Goal: Task Accomplishment & Management: Manage account settings

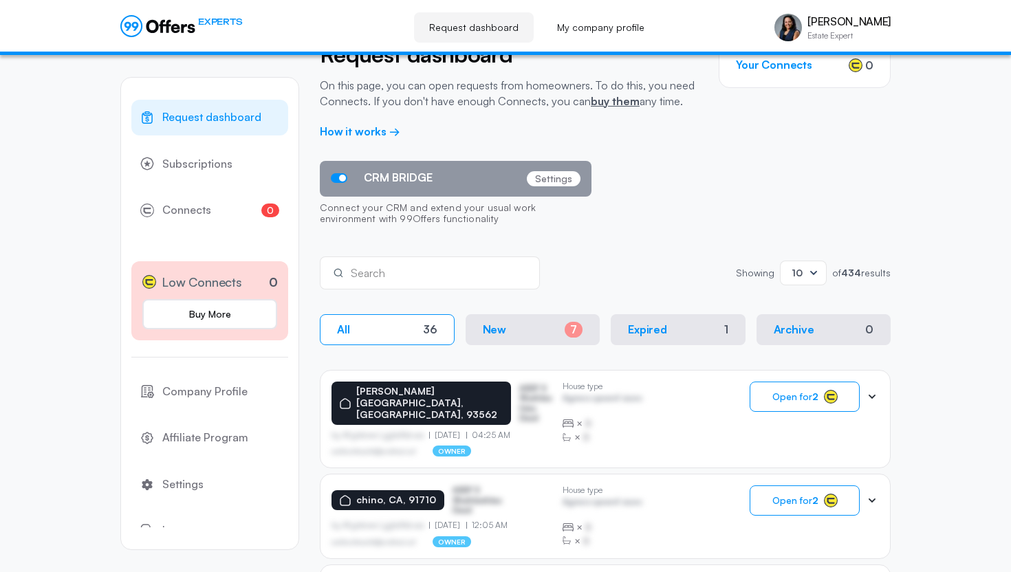
click at [188, 206] on span "Connects" at bounding box center [186, 210] width 49 height 18
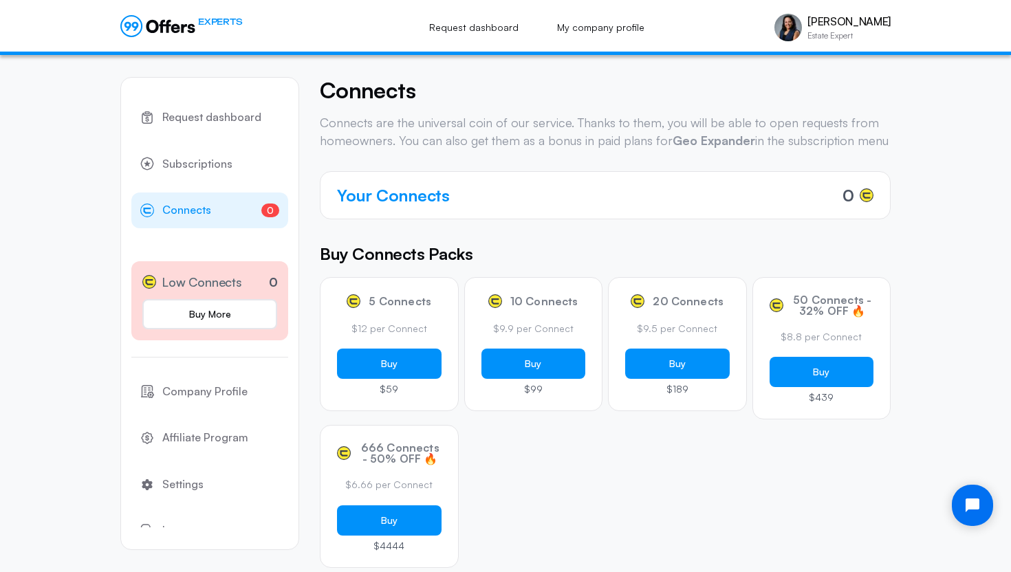
scroll to position [21, 0]
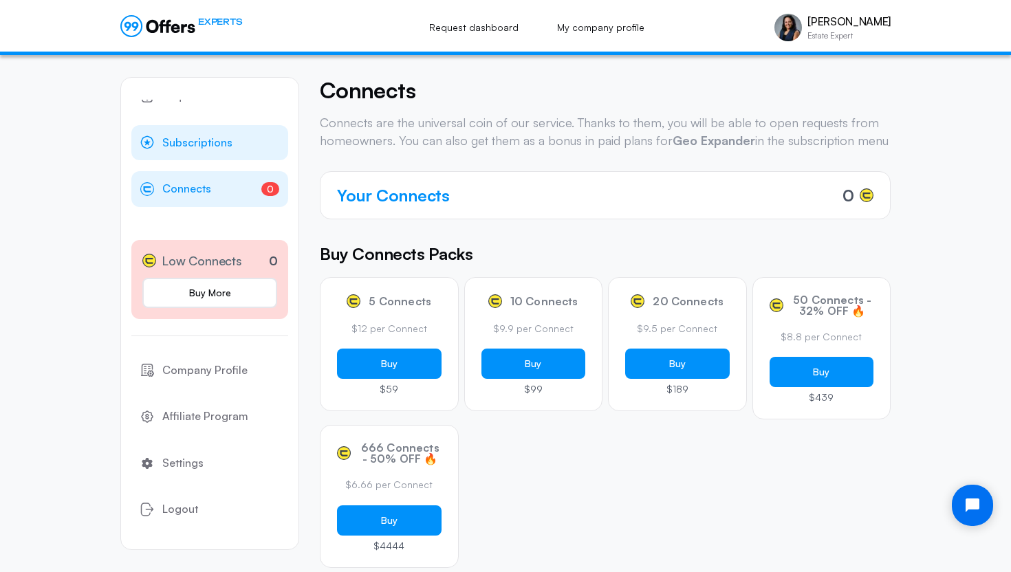
click at [212, 140] on span "Subscriptions" at bounding box center [197, 143] width 70 height 18
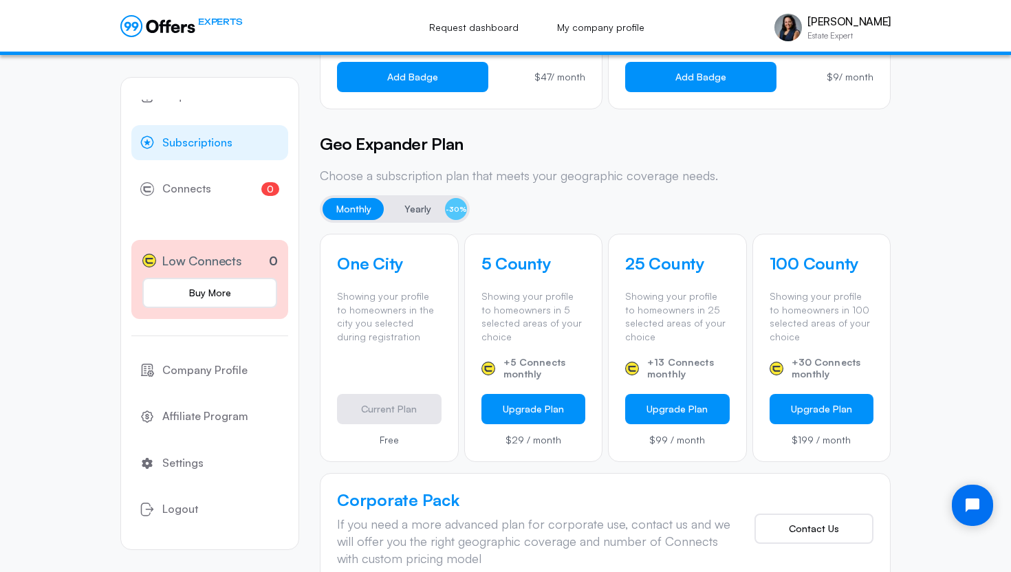
scroll to position [473, 0]
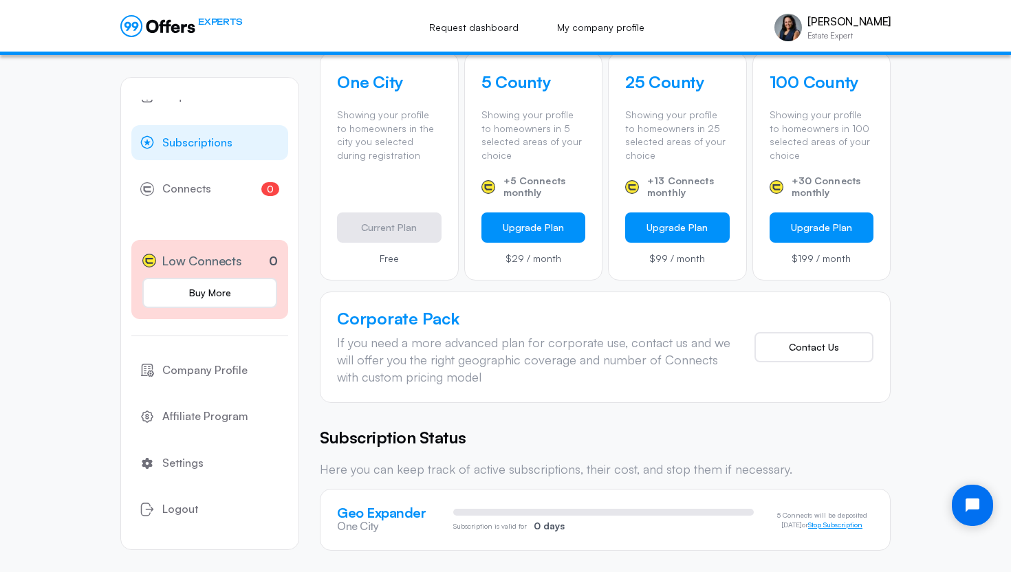
click at [820, 526] on button "Stop Subscription" at bounding box center [835, 525] width 54 height 8
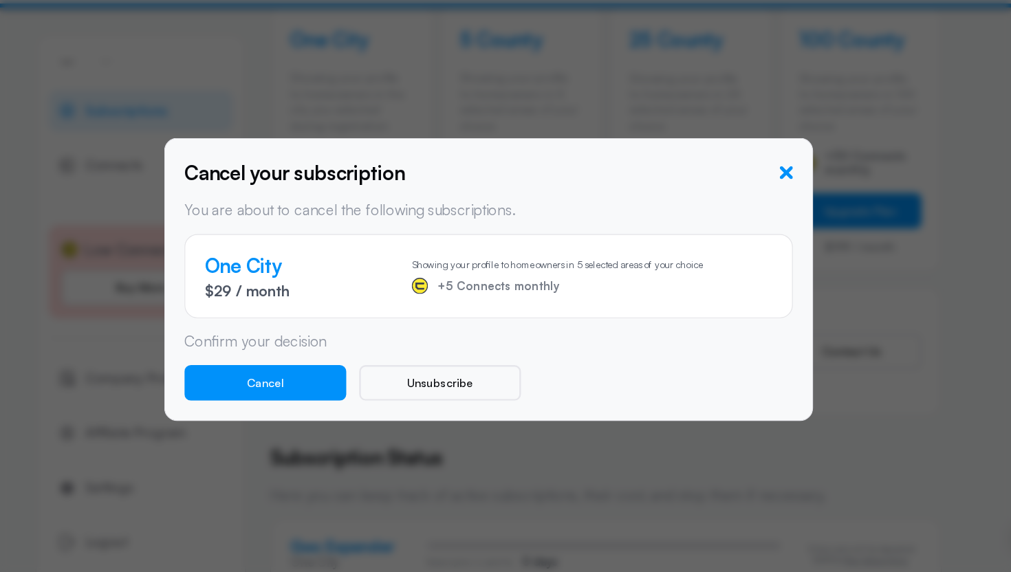
click at [757, 195] on icon "button" at bounding box center [758, 195] width 11 height 11
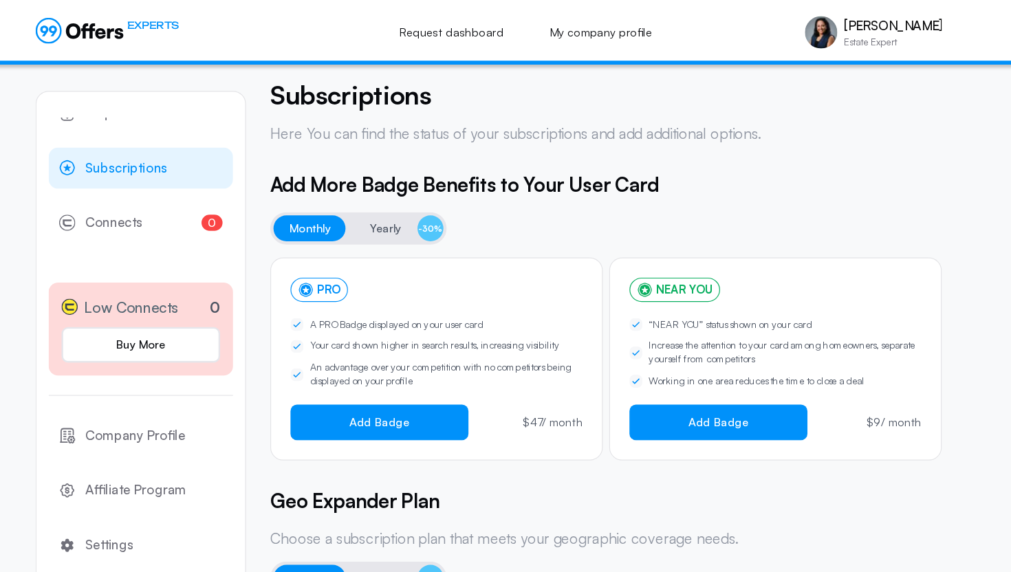
scroll to position [0, 0]
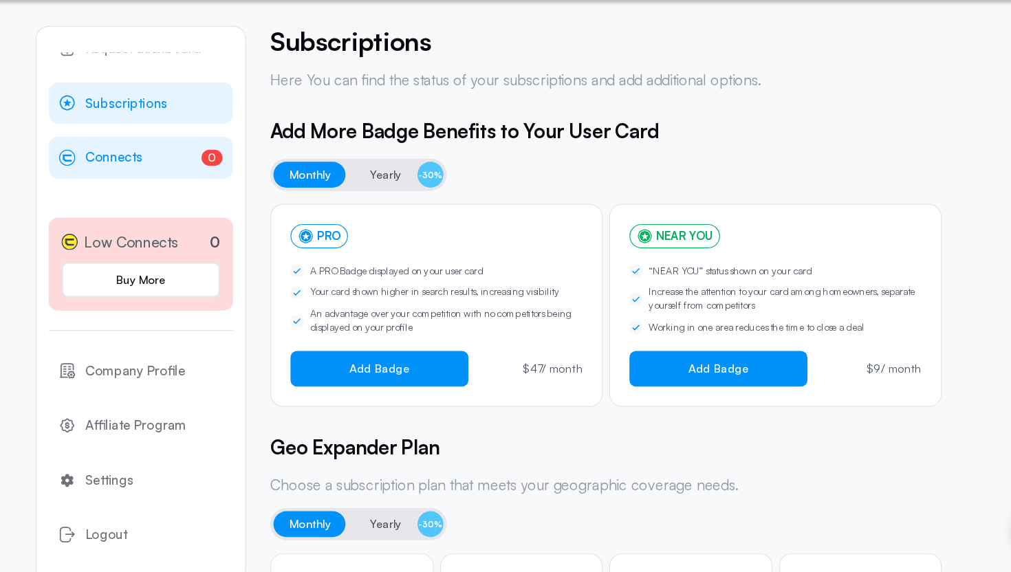
click at [193, 190] on span "Connects" at bounding box center [186, 189] width 49 height 18
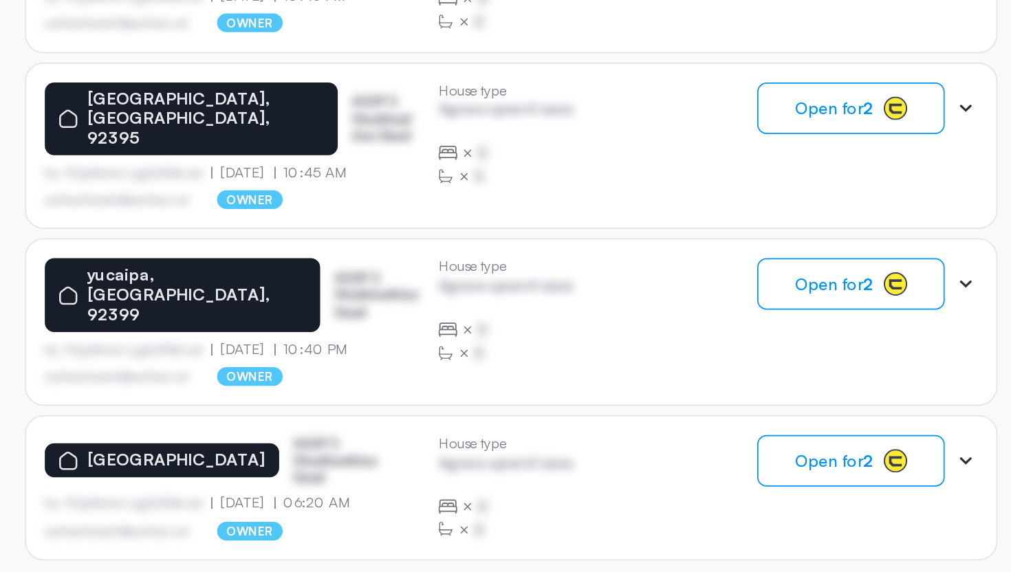
scroll to position [806, 0]
